Goal: Information Seeking & Learning: Learn about a topic

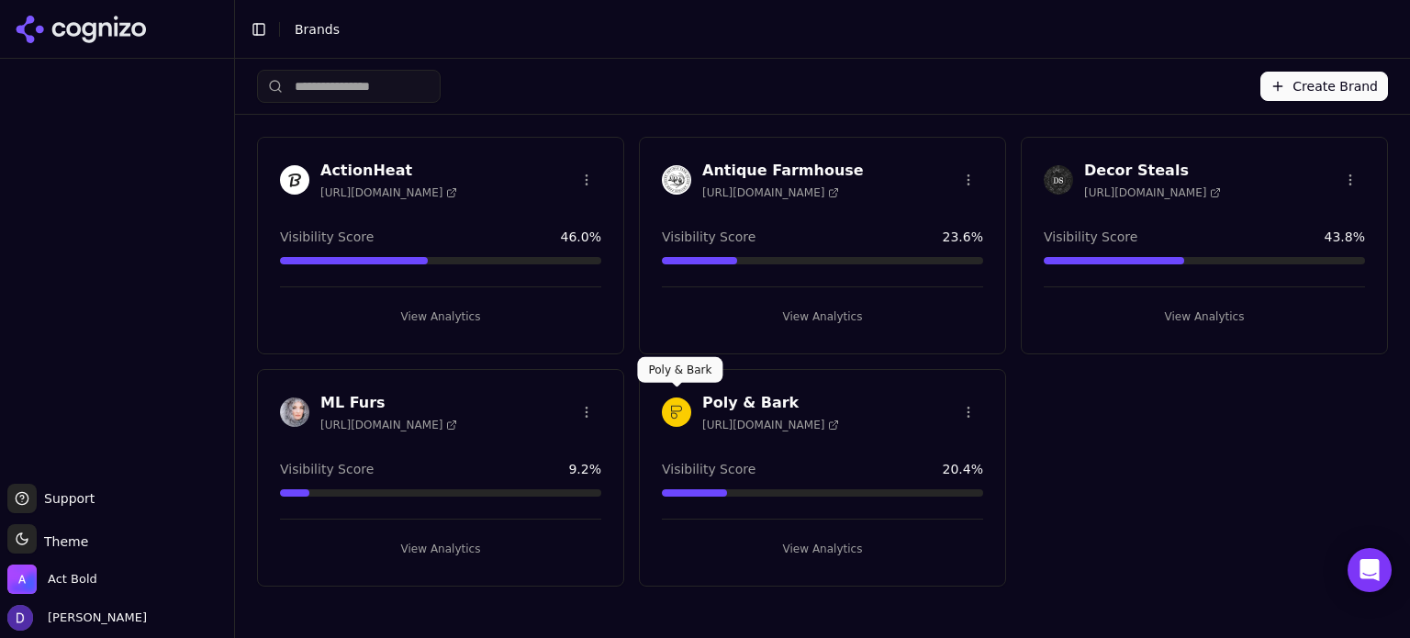
click at [712, 399] on h3 "Poly & Bark" at bounding box center [770, 403] width 137 height 22
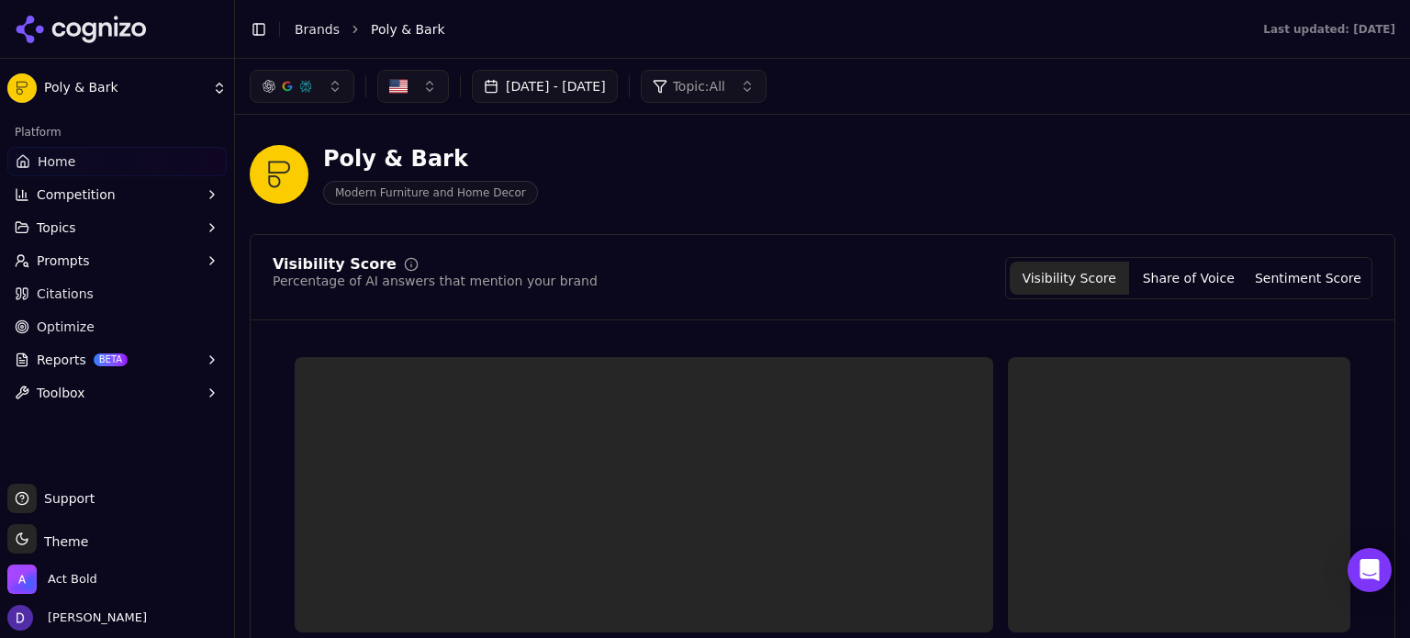
click at [548, 84] on button "[DATE] - [DATE]" at bounding box center [545, 86] width 146 height 33
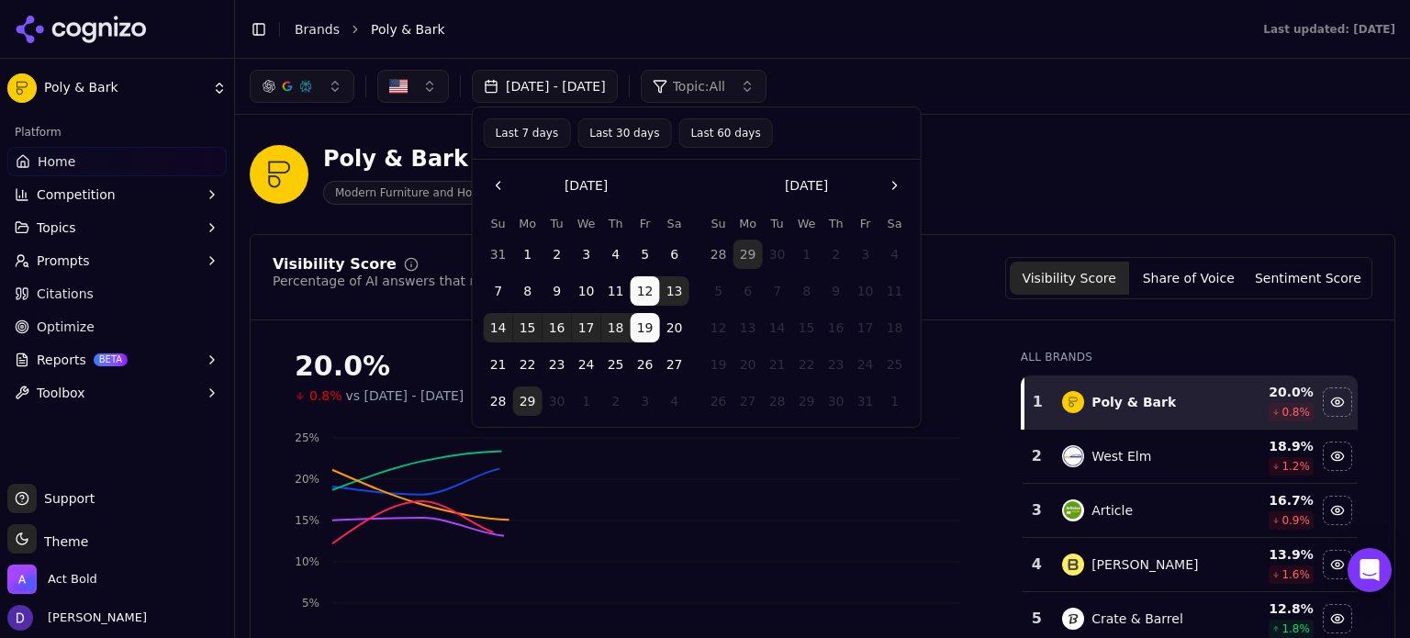
click at [539, 139] on button "Last 7 days" at bounding box center [527, 132] width 87 height 29
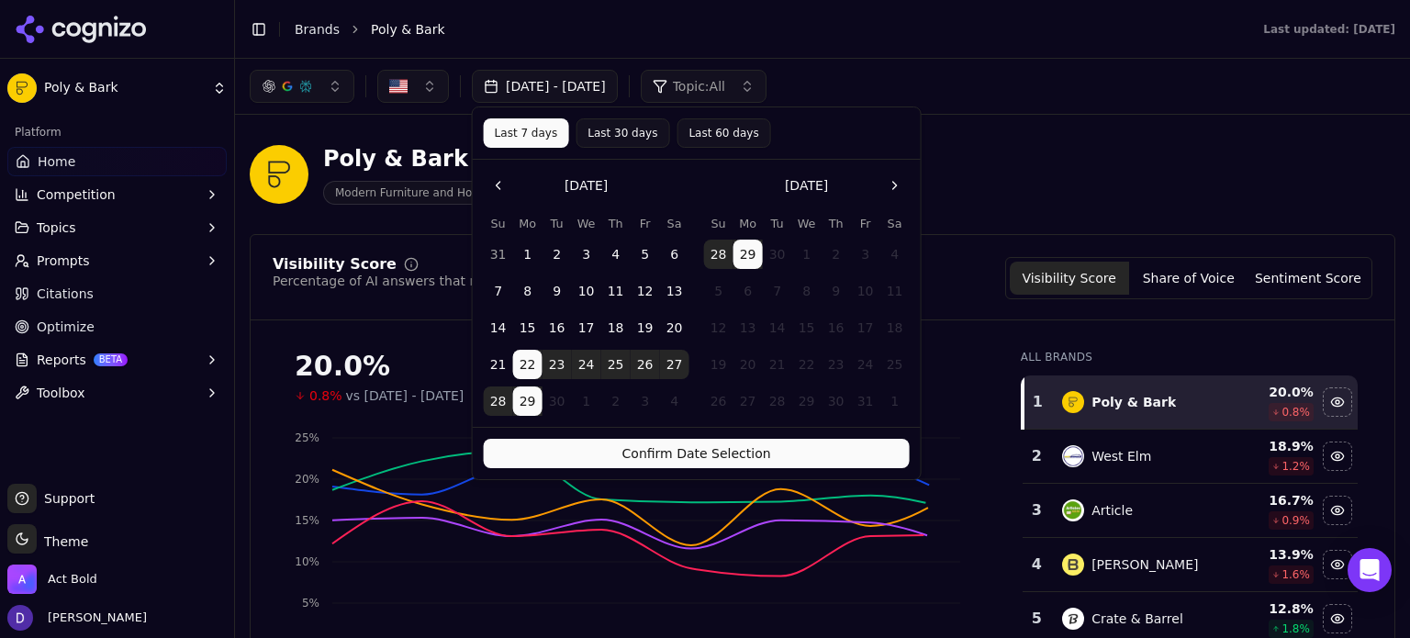
click at [687, 462] on button "Confirm Date Selection" at bounding box center [697, 453] width 426 height 29
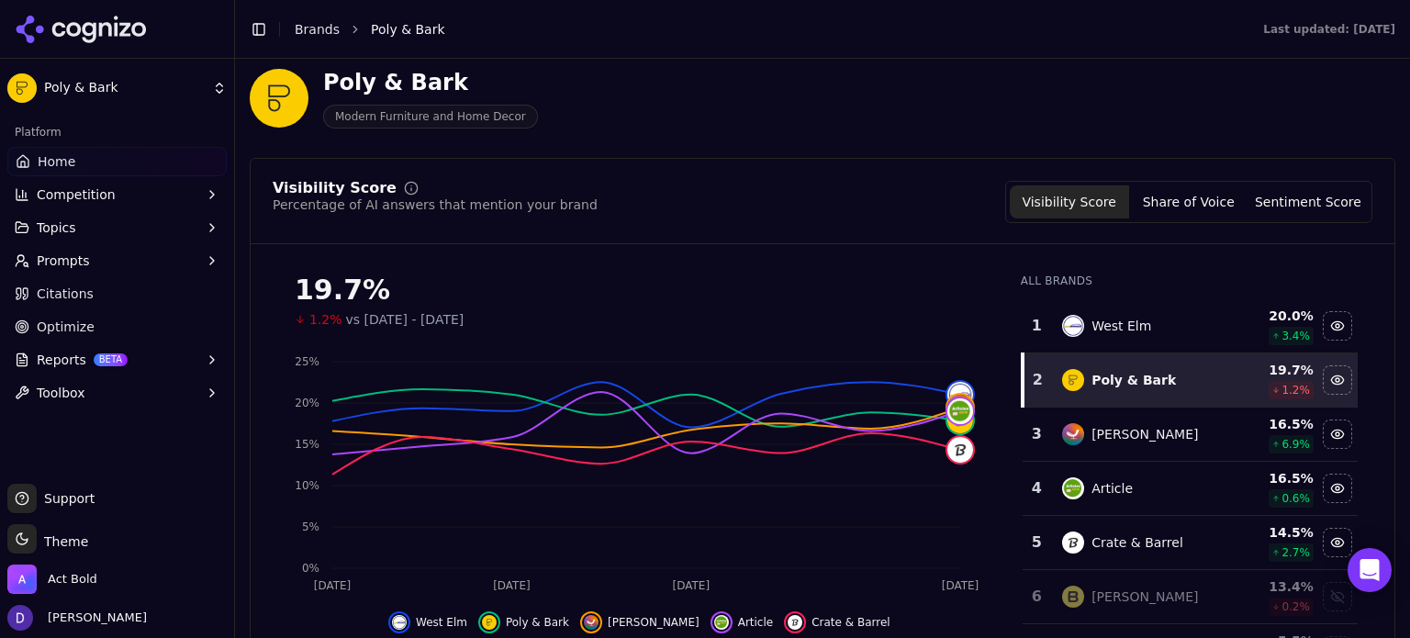
scroll to position [115, 0]
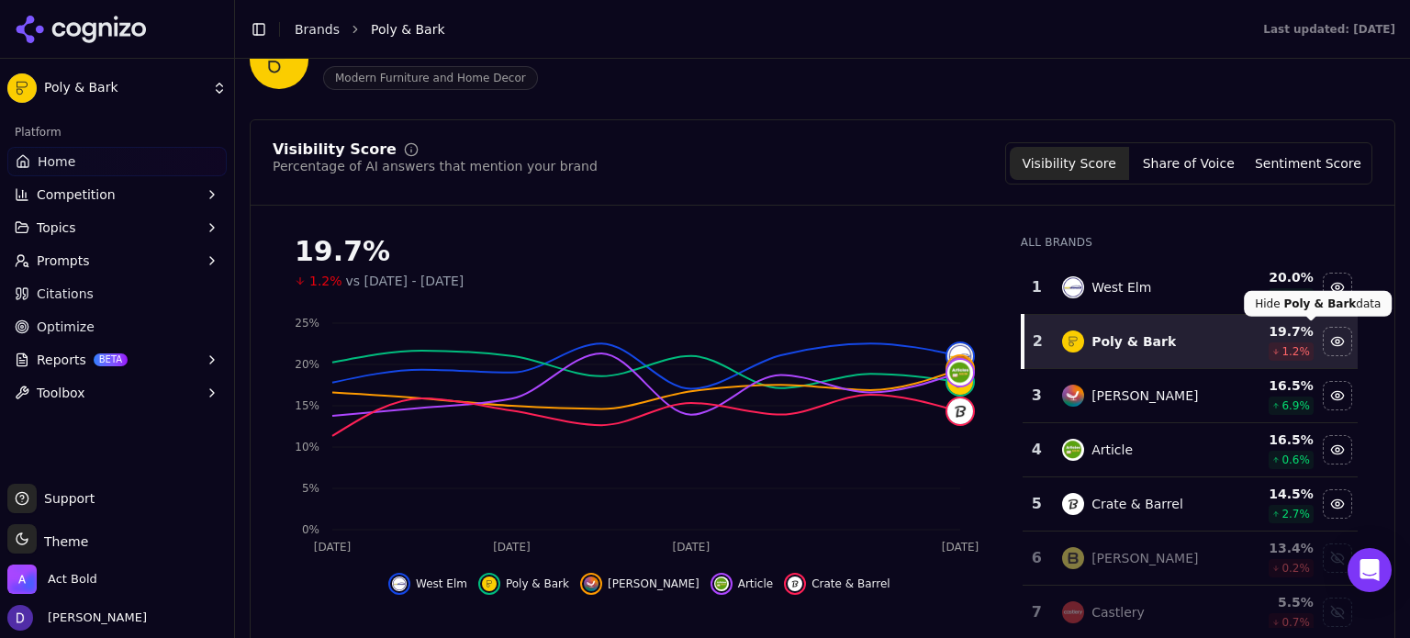
click at [1183, 167] on button "Share of Voice" at bounding box center [1188, 163] width 119 height 33
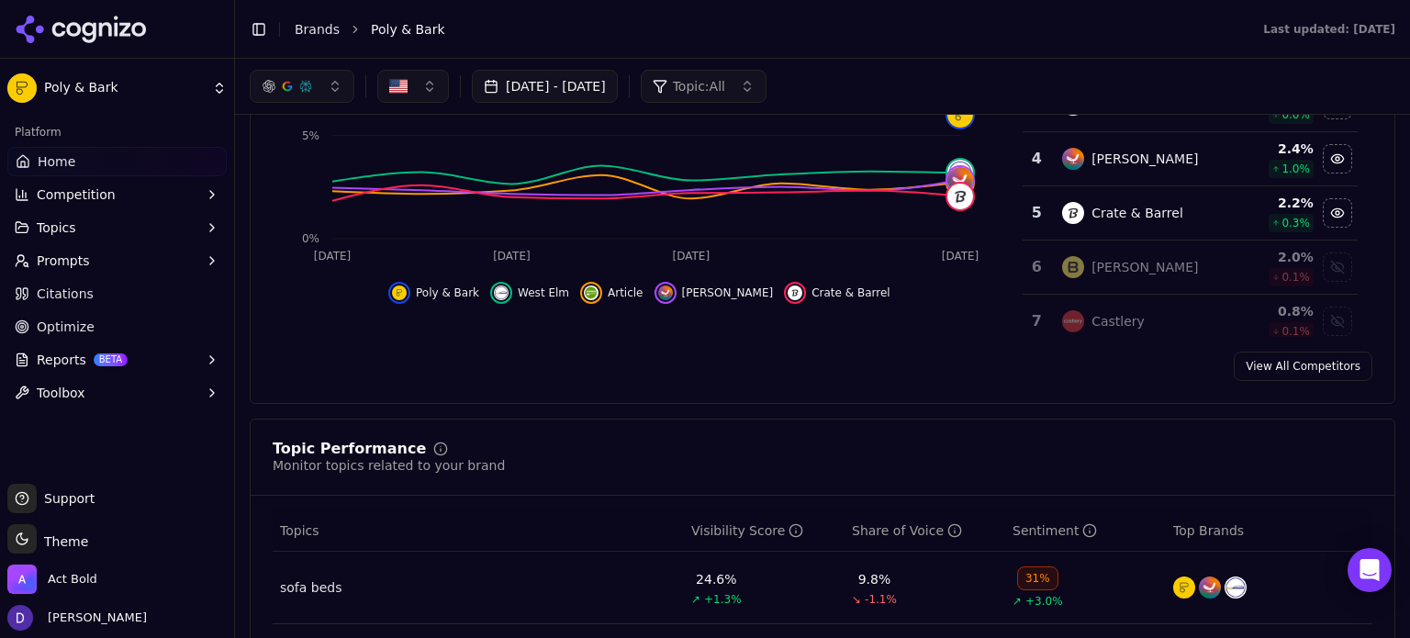
scroll to position [360, 0]
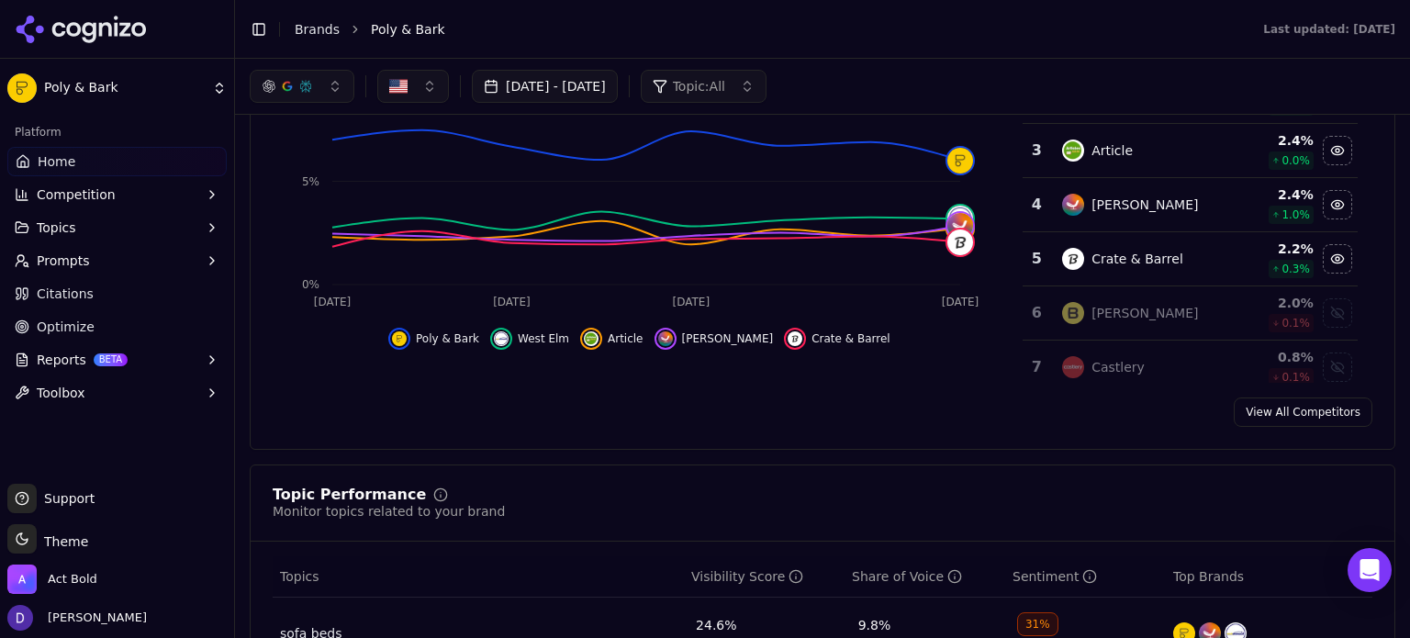
click at [1304, 429] on div "Share of Voice Your brand's share of total mentions Visibility Score Share of V…" at bounding box center [823, 162] width 1146 height 576
click at [1301, 419] on link "View All Competitors" at bounding box center [1303, 412] width 139 height 29
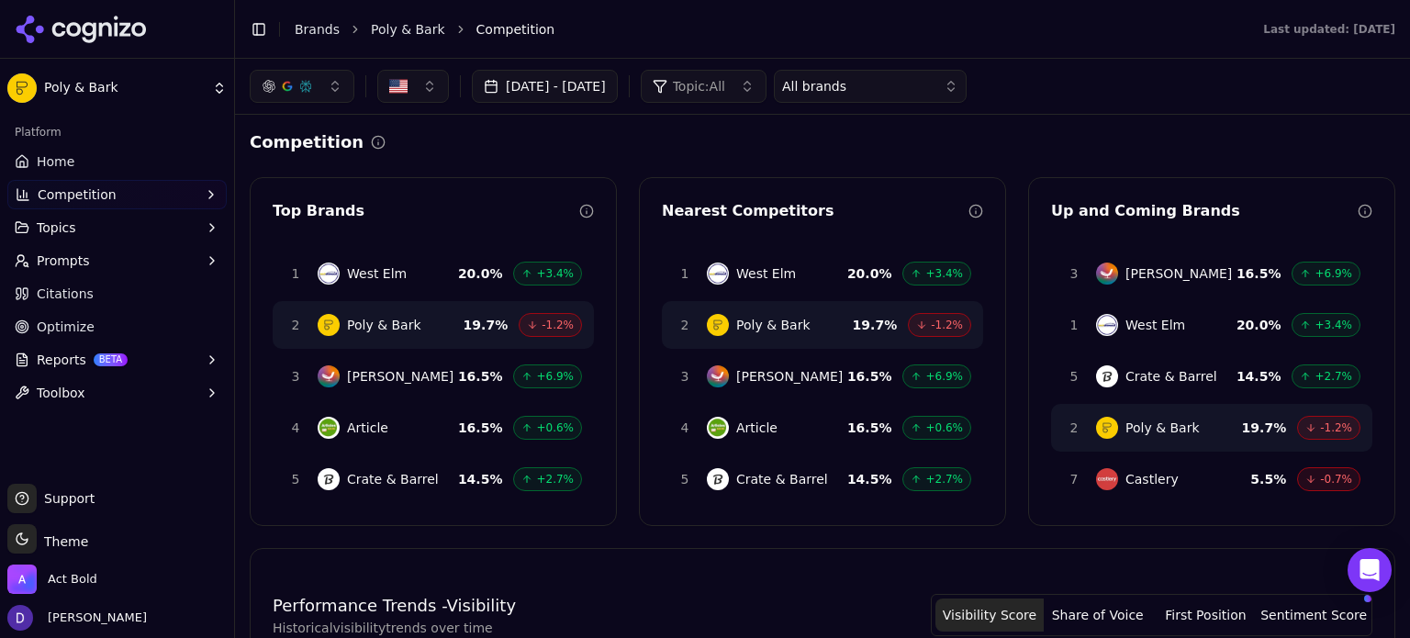
click at [599, 95] on button "[DATE] - [DATE]" at bounding box center [545, 86] width 146 height 33
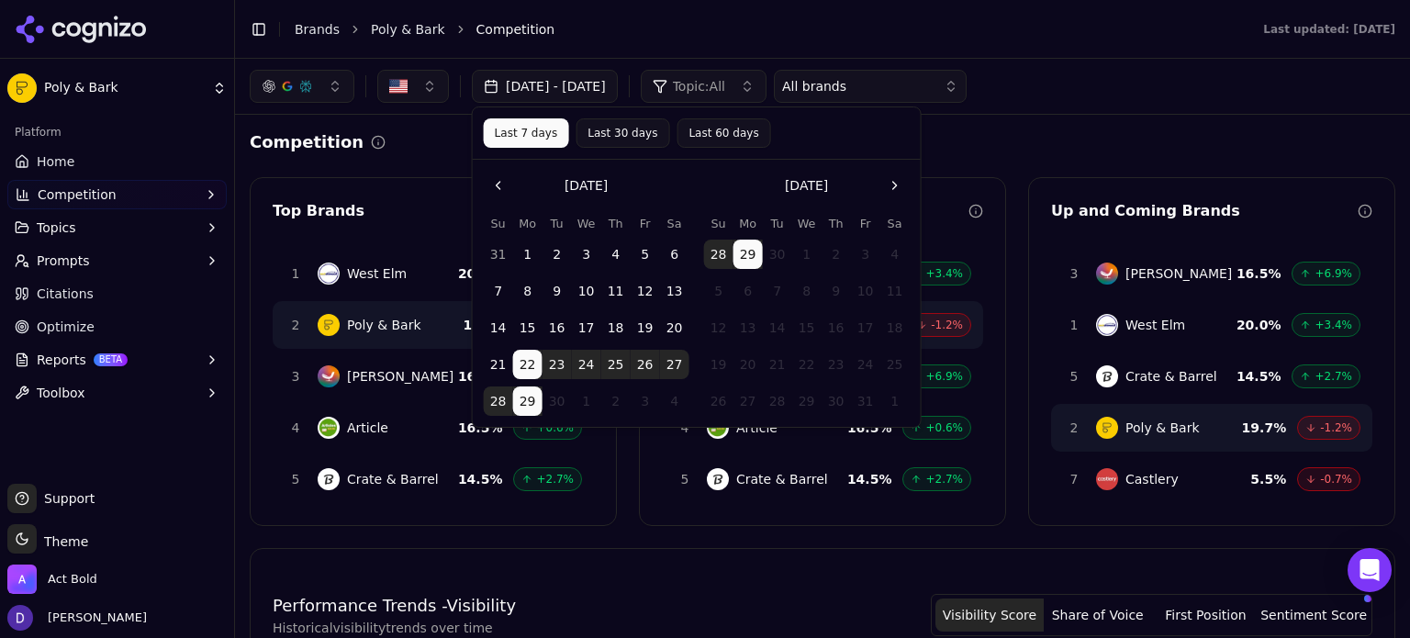
click at [599, 95] on button "[DATE] - [DATE]" at bounding box center [545, 86] width 146 height 33
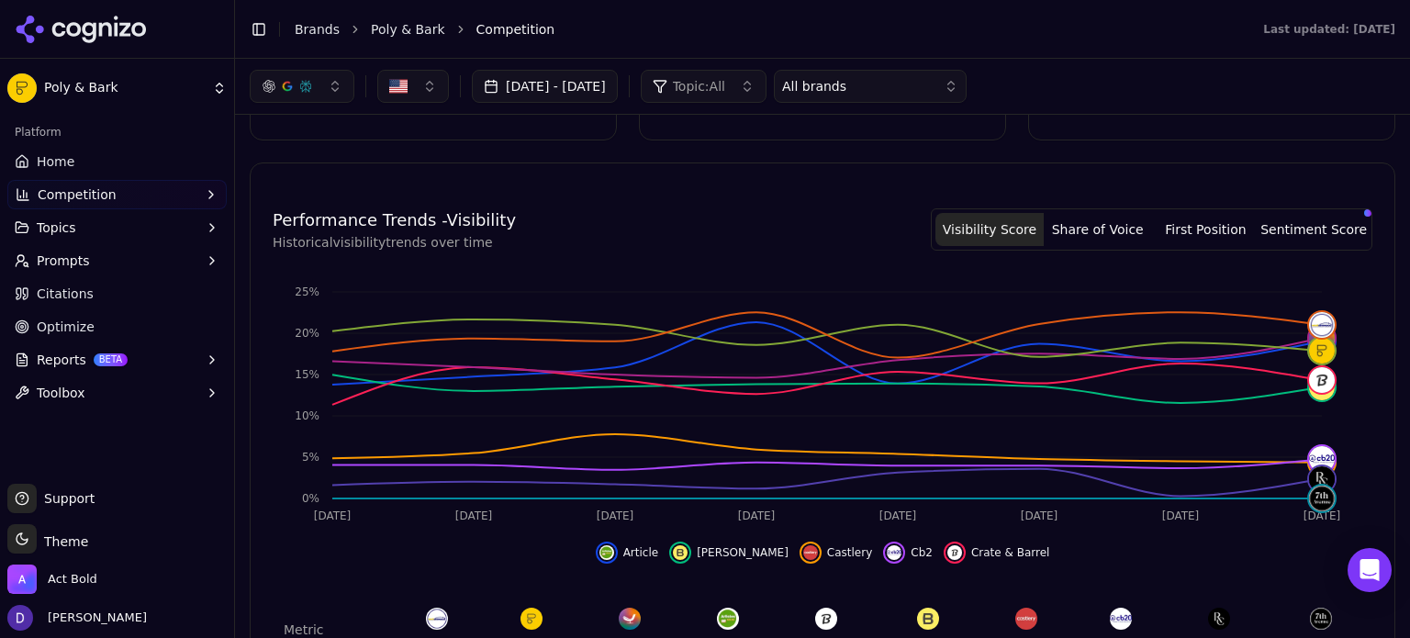
scroll to position [368, 0]
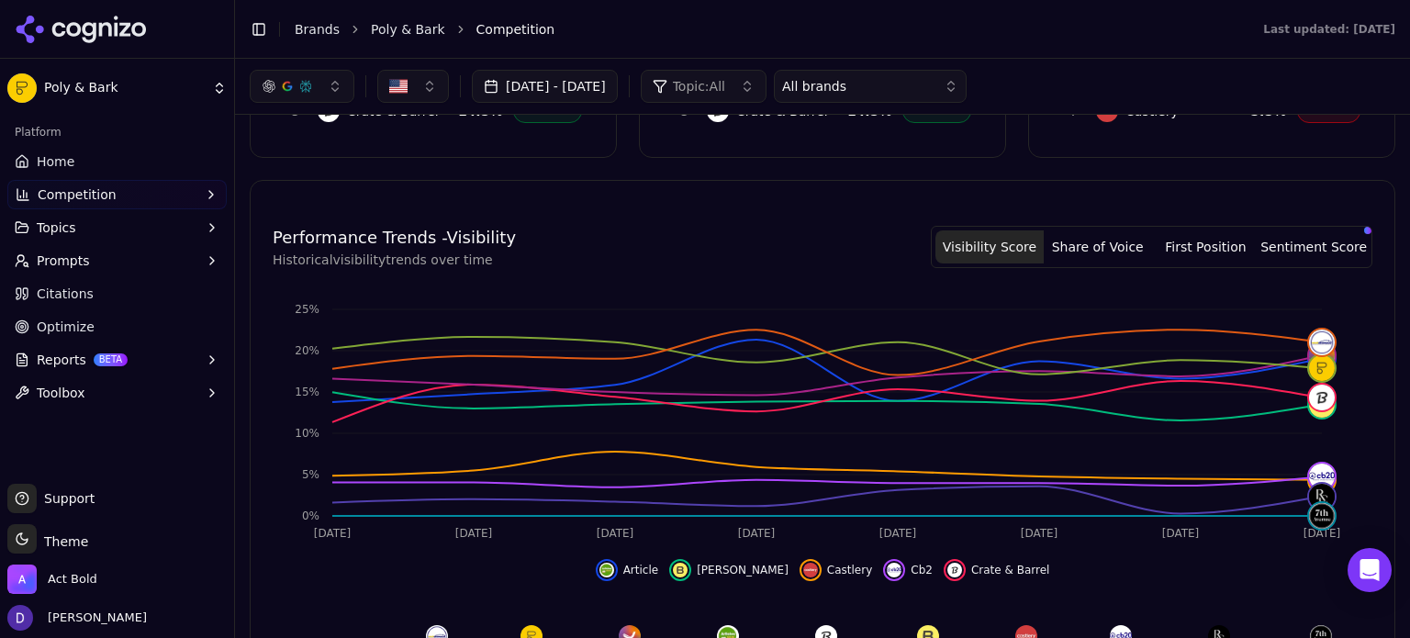
click at [107, 164] on link "Home" at bounding box center [116, 161] width 219 height 29
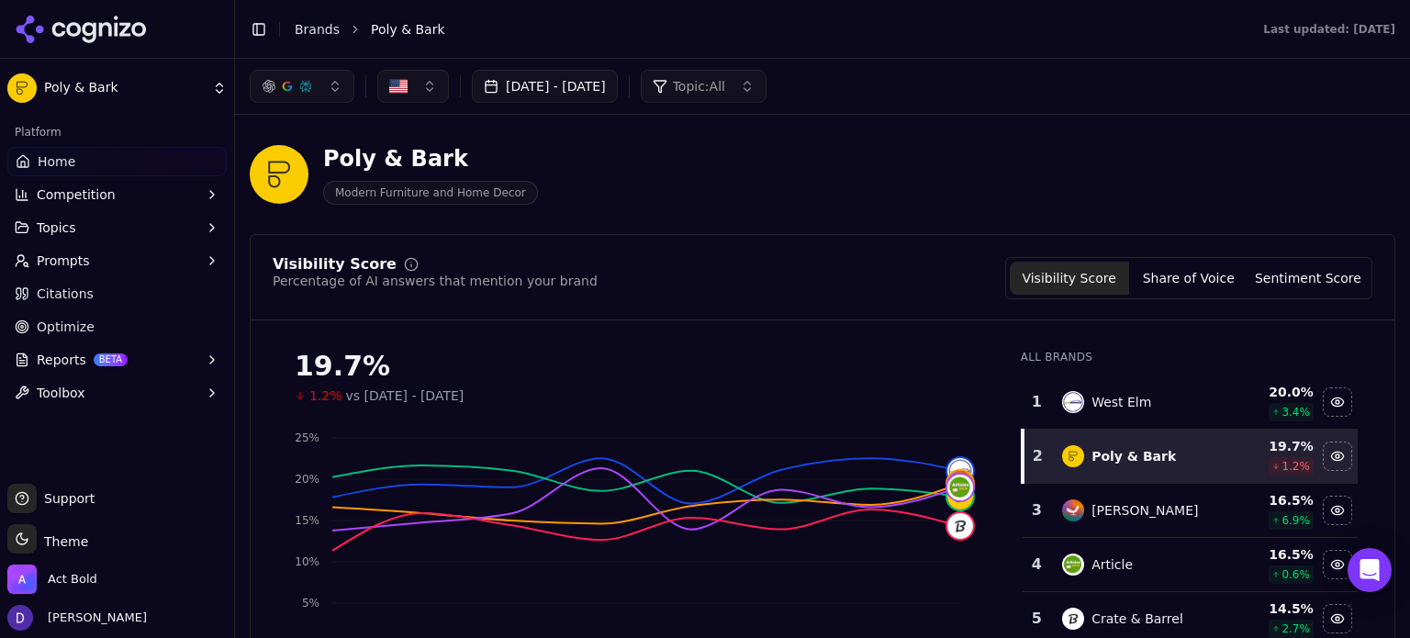
click at [580, 79] on button "[DATE] - [DATE]" at bounding box center [545, 86] width 146 height 33
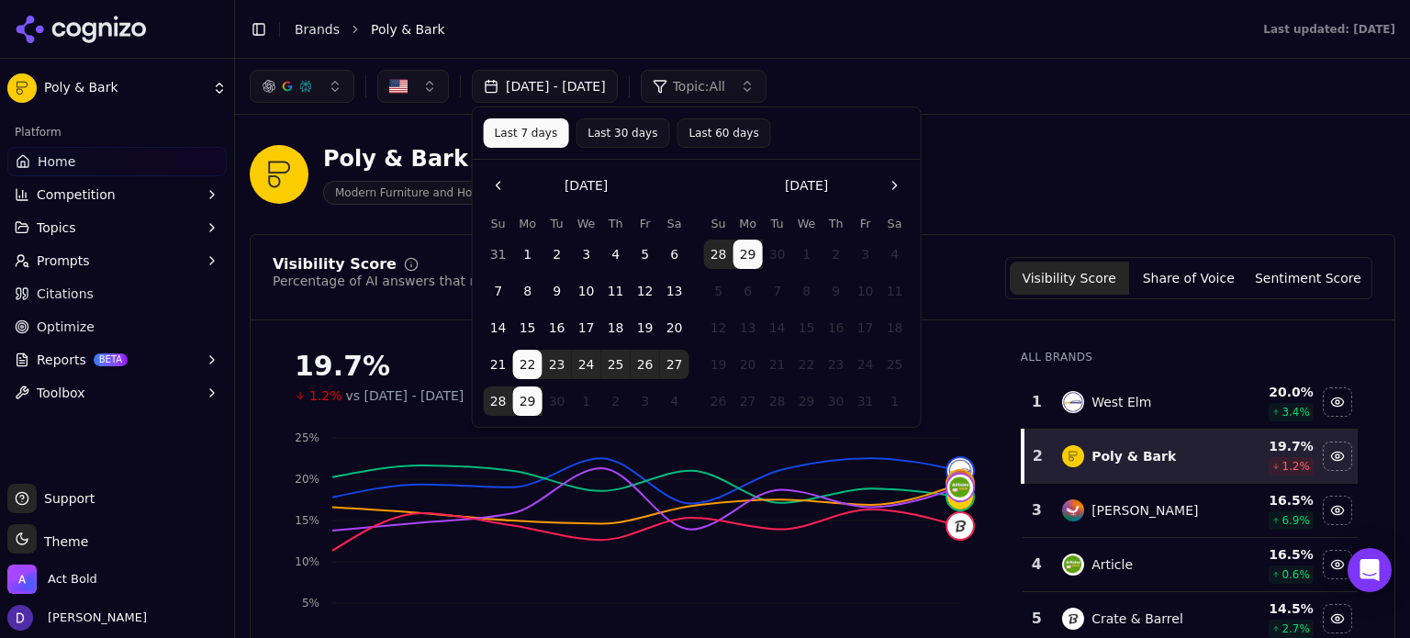
click at [966, 189] on div "Poly & Bark Modern Furniture and Home Decor" at bounding box center [661, 174] width 823 height 61
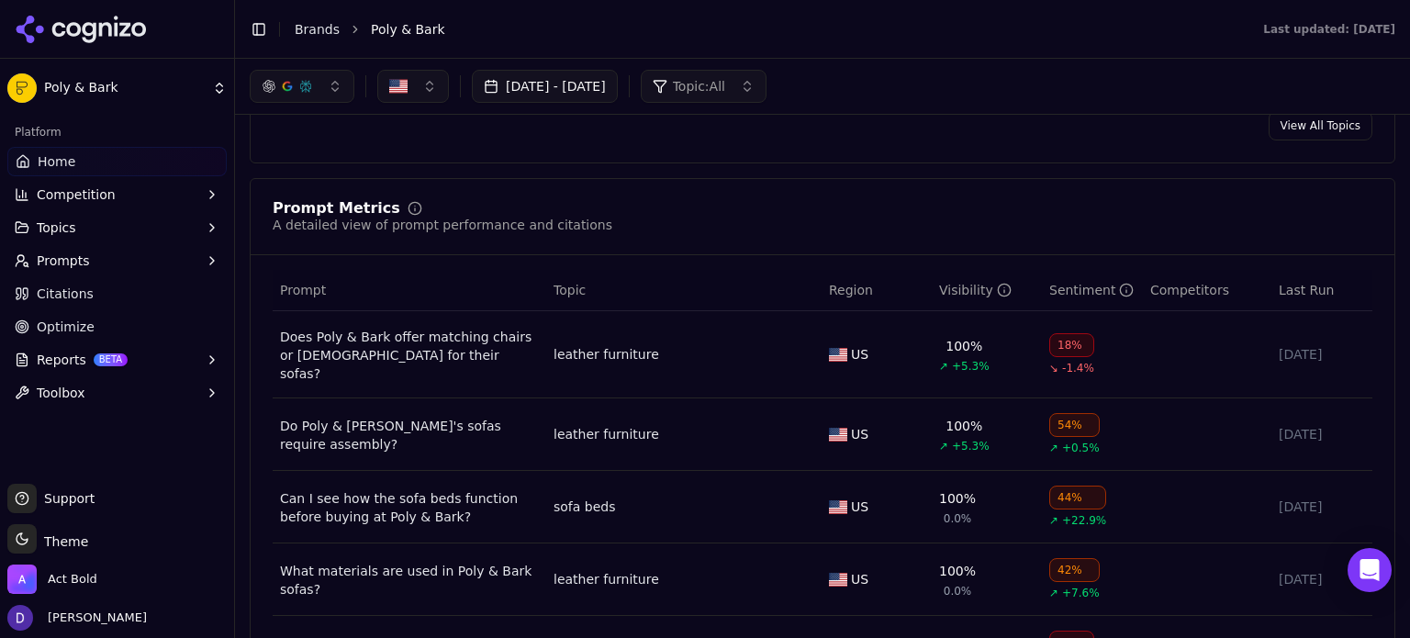
scroll to position [857, 0]
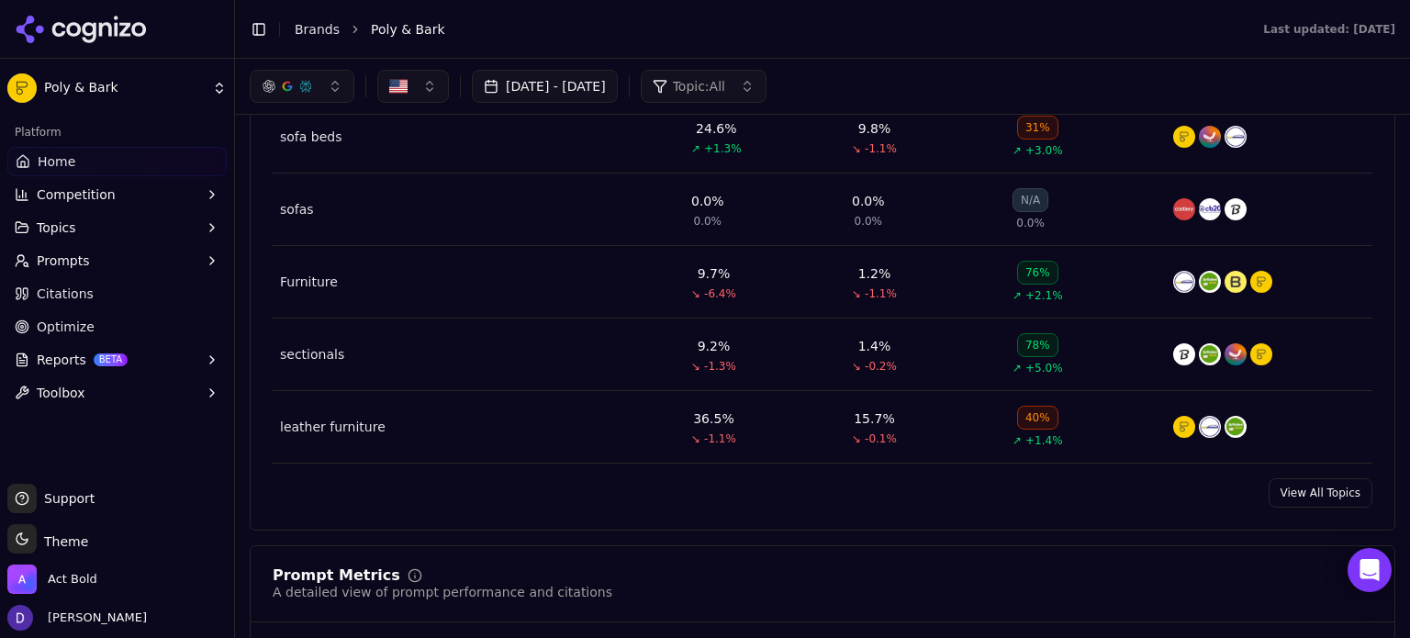
click at [1296, 494] on link "View All Topics" at bounding box center [1321, 492] width 104 height 29
